Goal: Find specific fact: Find specific fact

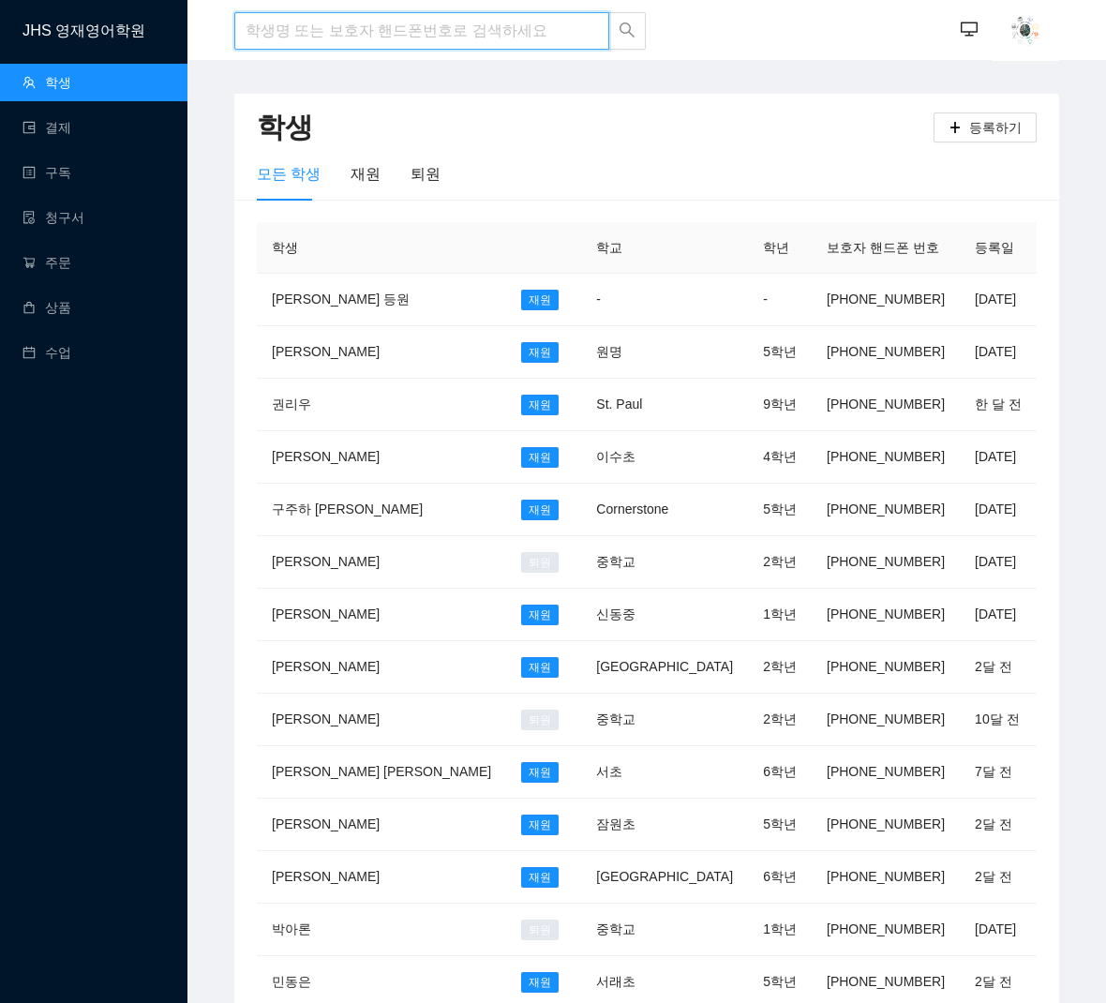
click at [342, 32] on input "search" at bounding box center [421, 31] width 375 height 38
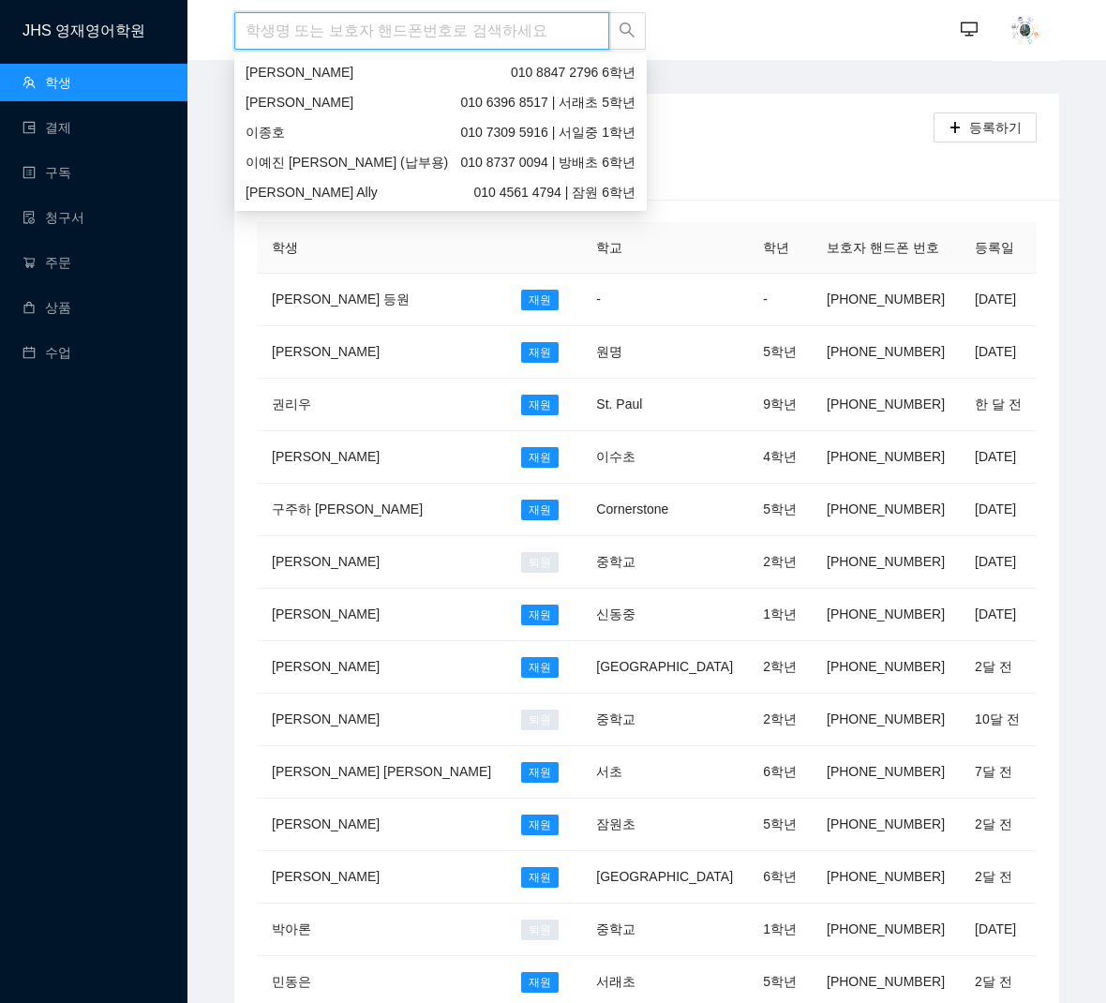
type input "a"
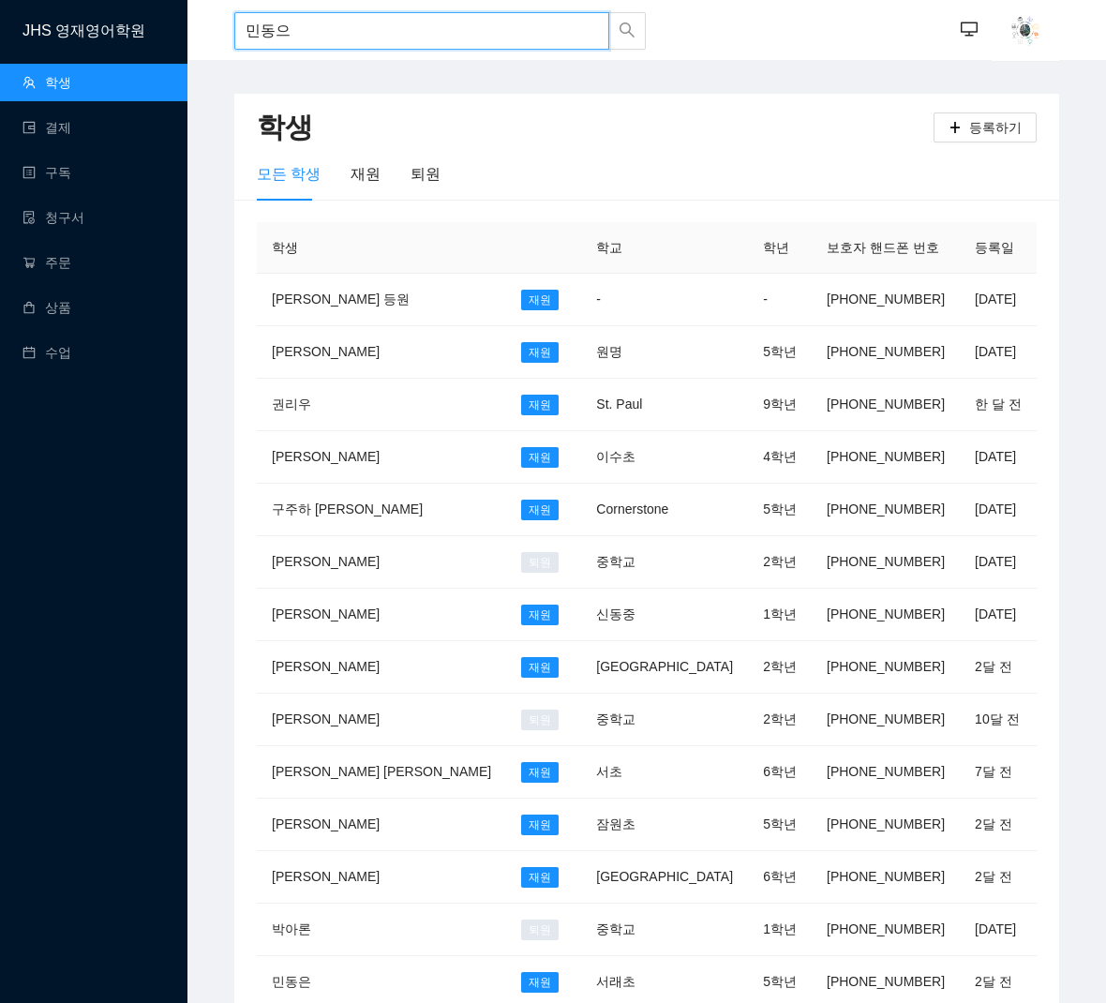
type input "민동은"
click at [358, 68] on div "민동은 010 2852 5708 | 서래초 5학년" at bounding box center [441, 72] width 390 height 21
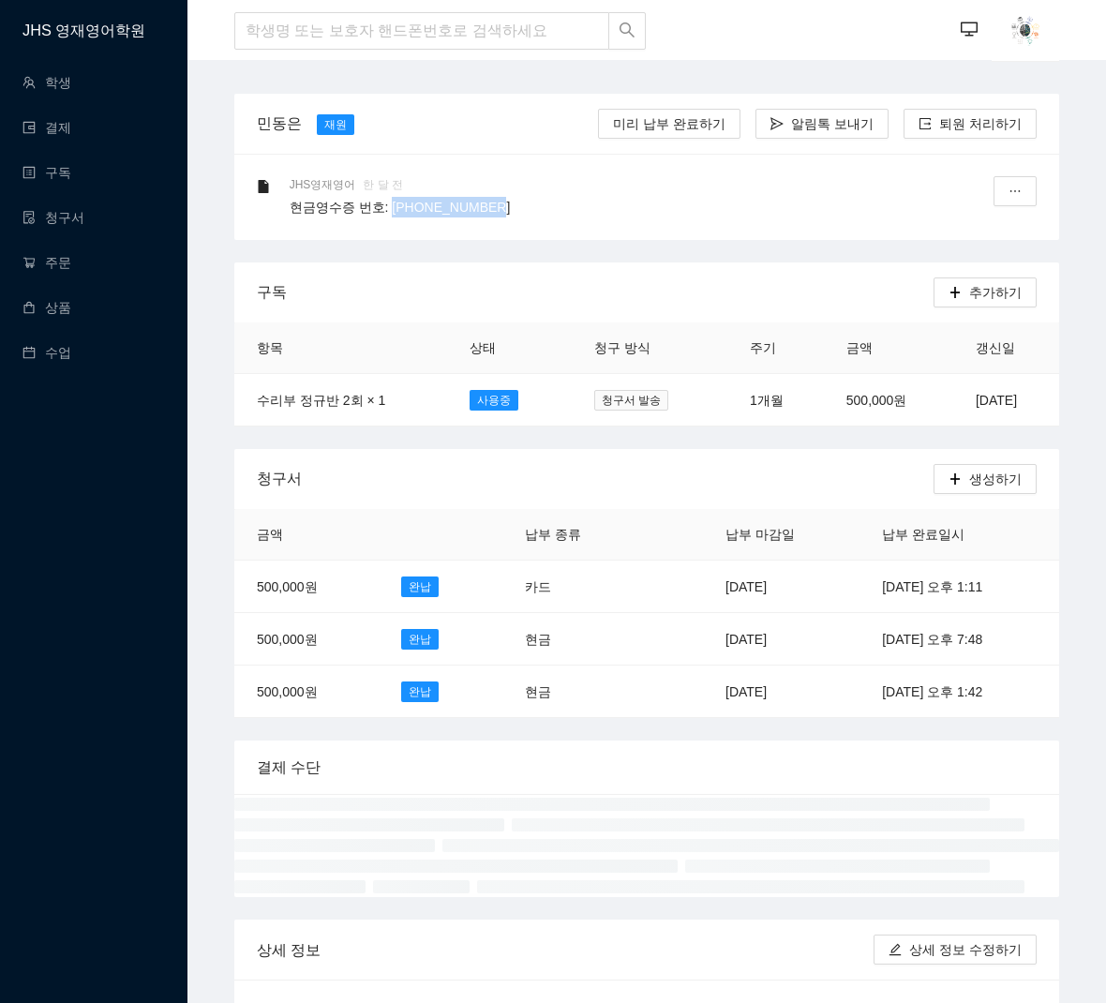
drag, startPoint x: 380, startPoint y: 210, endPoint x: 505, endPoint y: 211, distance: 125.6
click at [505, 211] on p "현금영수증 번호: [PHONE_NUMBER]" at bounding box center [631, 207] width 683 height 21
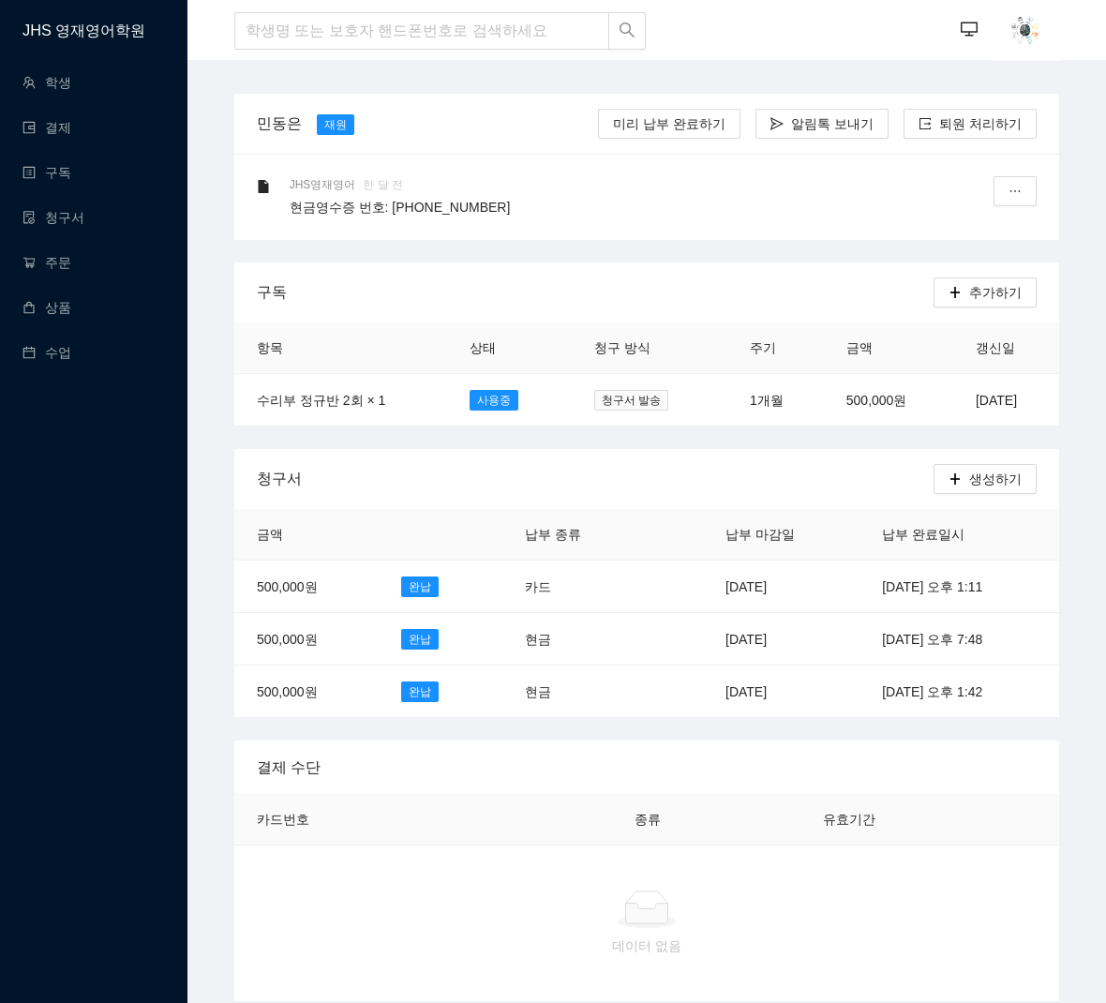
click at [559, 116] on div "민동은 재원" at bounding box center [427, 123] width 356 height 23
click at [574, 214] on p "현금영수증 번호: [PHONE_NUMBER]" at bounding box center [631, 207] width 683 height 21
